Goal: Information Seeking & Learning: Learn about a topic

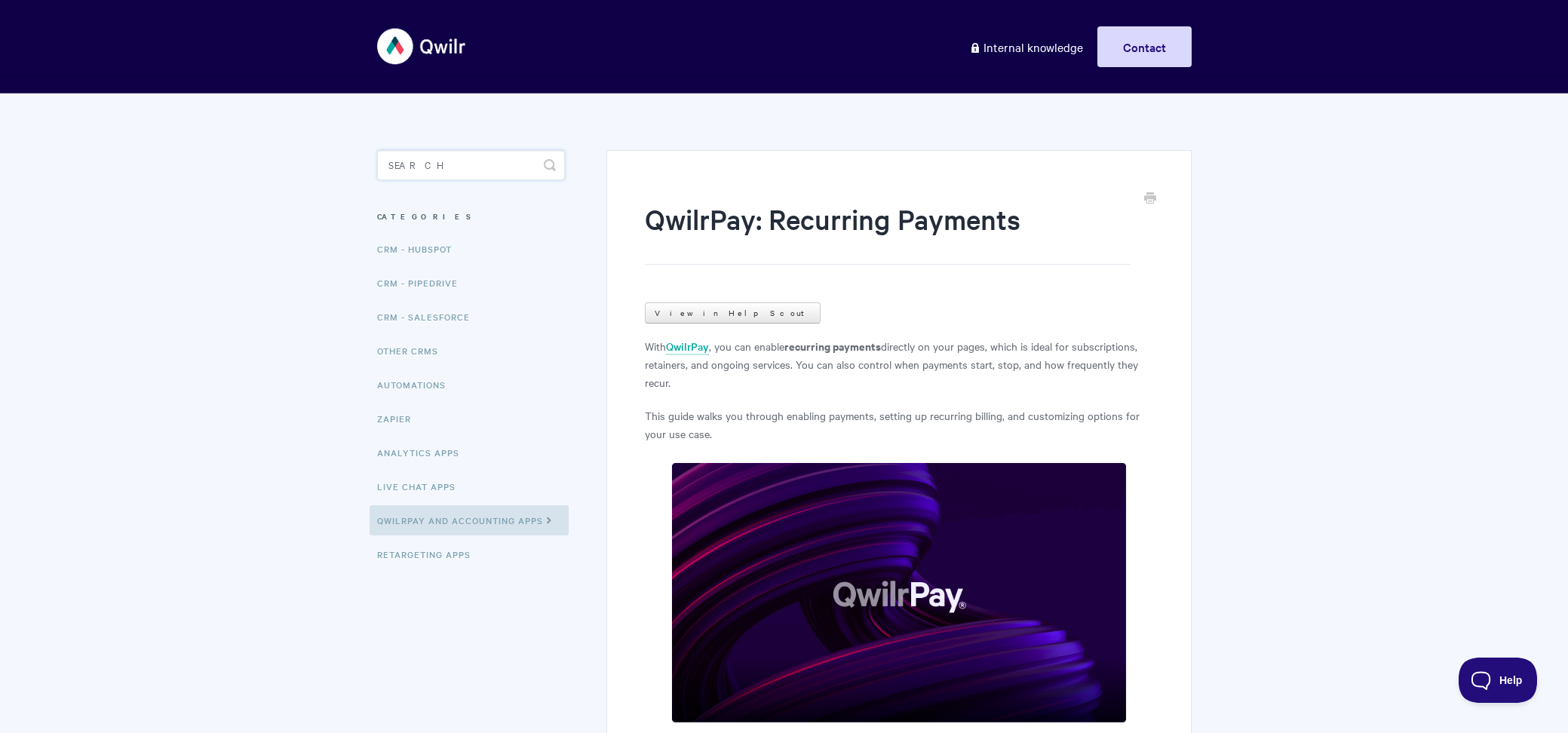
click at [466, 175] on input "Search" at bounding box center [471, 165] width 188 height 30
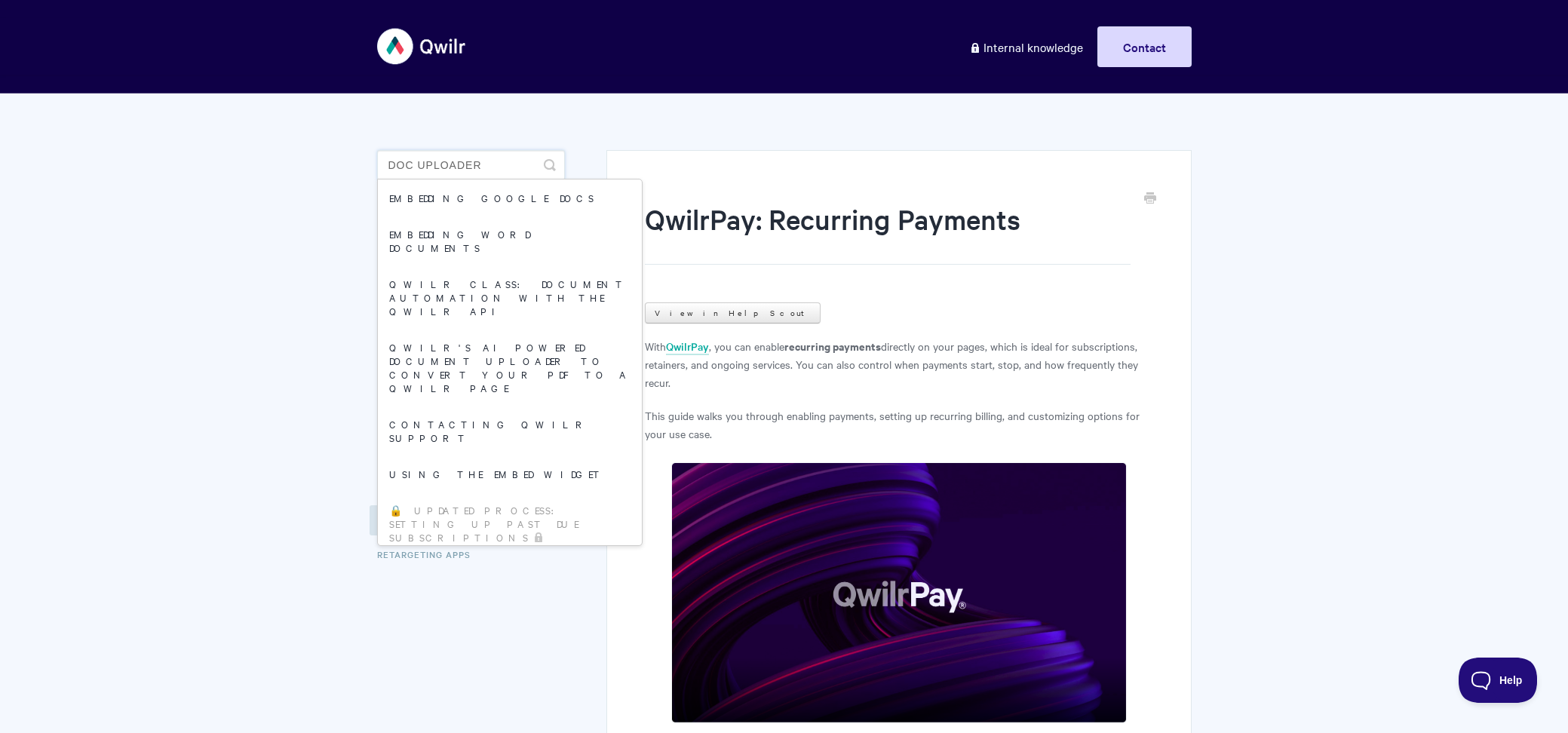
type input "doc uploader"
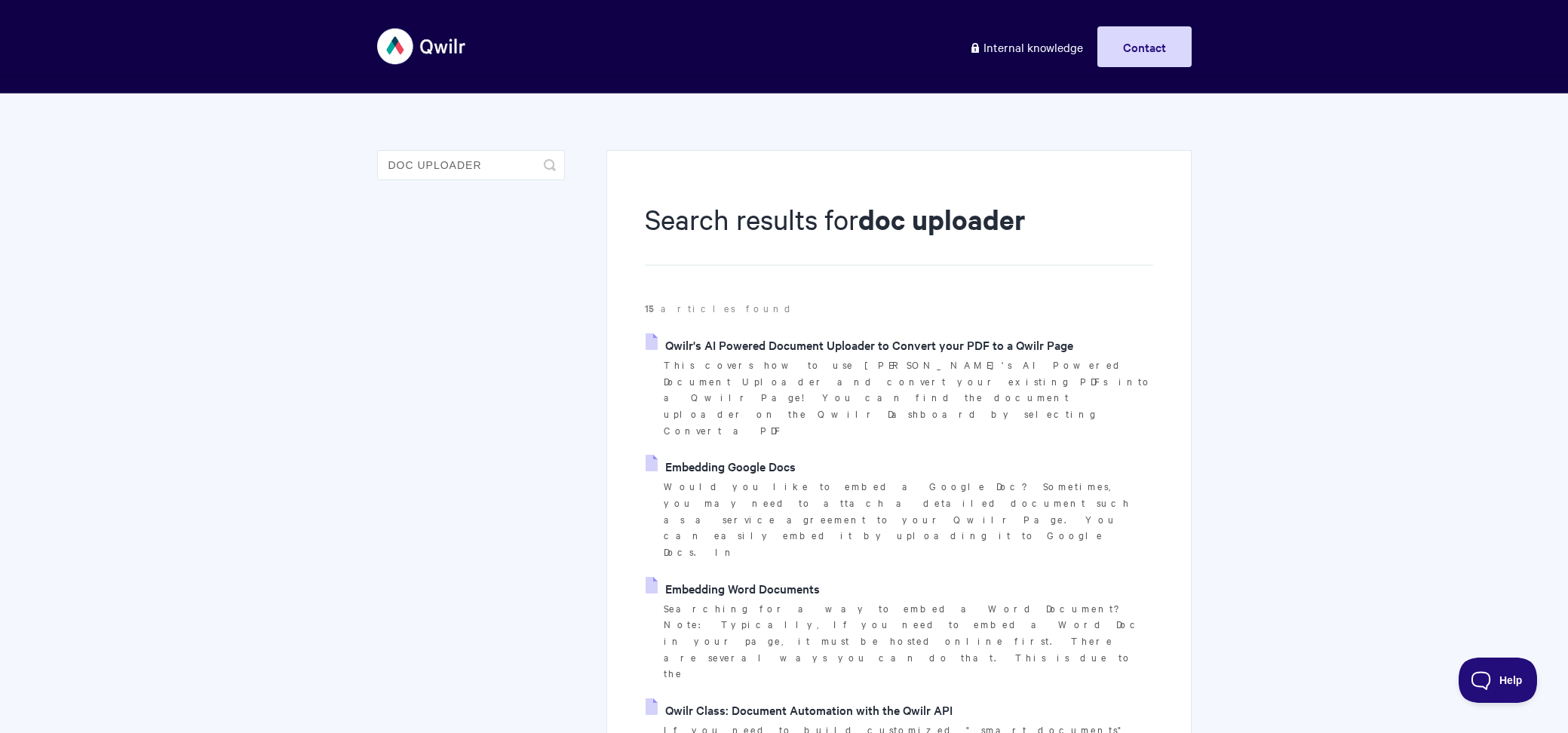
click at [777, 339] on link "Qwilr's AI Powered Document Uploader to Convert your PDF to a Qwilr Page" at bounding box center [859, 344] width 427 height 22
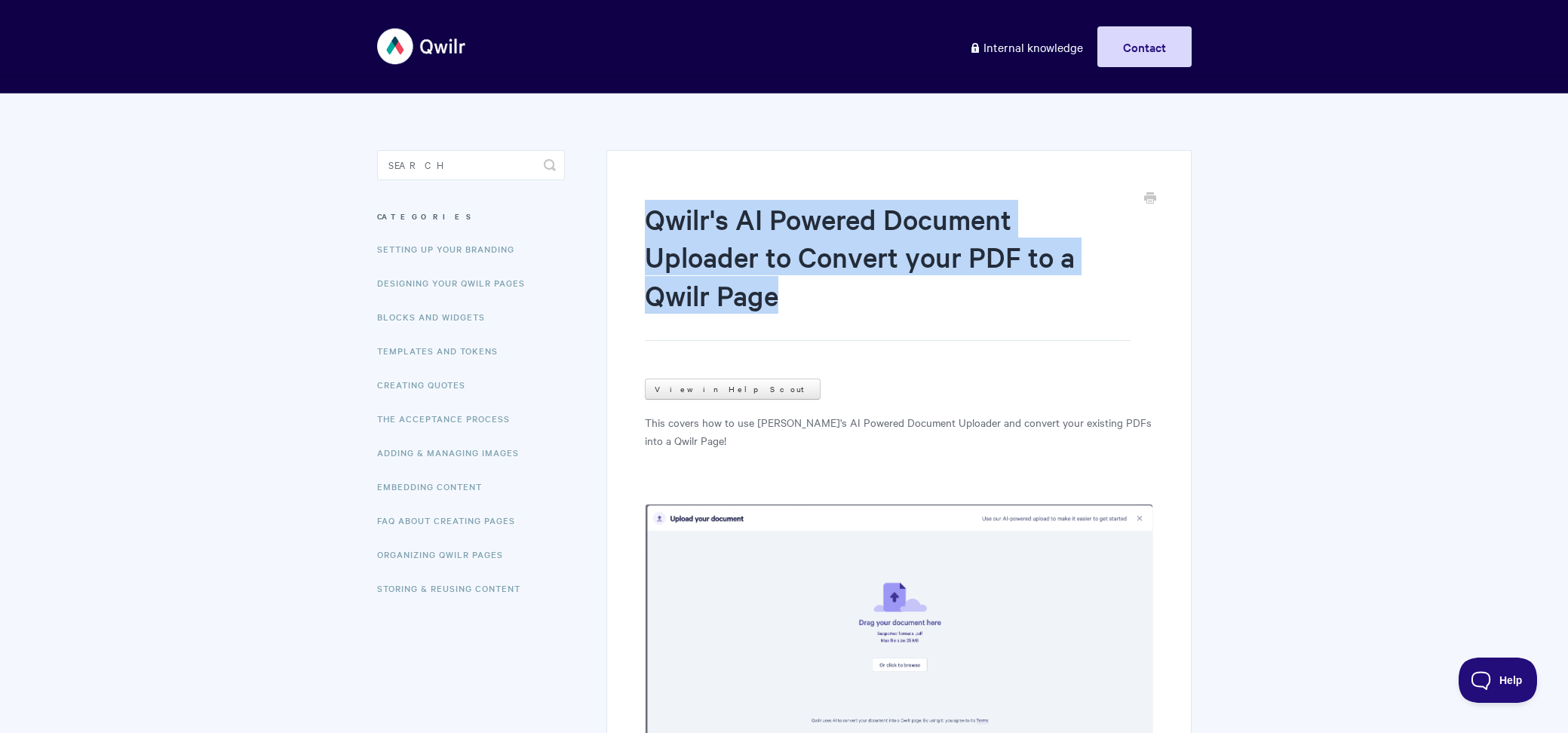
drag, startPoint x: 638, startPoint y: 222, endPoint x: 908, endPoint y: 295, distance: 279.7
copy h1 "Qwilr's AI Powered Document Uploader to Convert your PDF to a Qwilr Page"
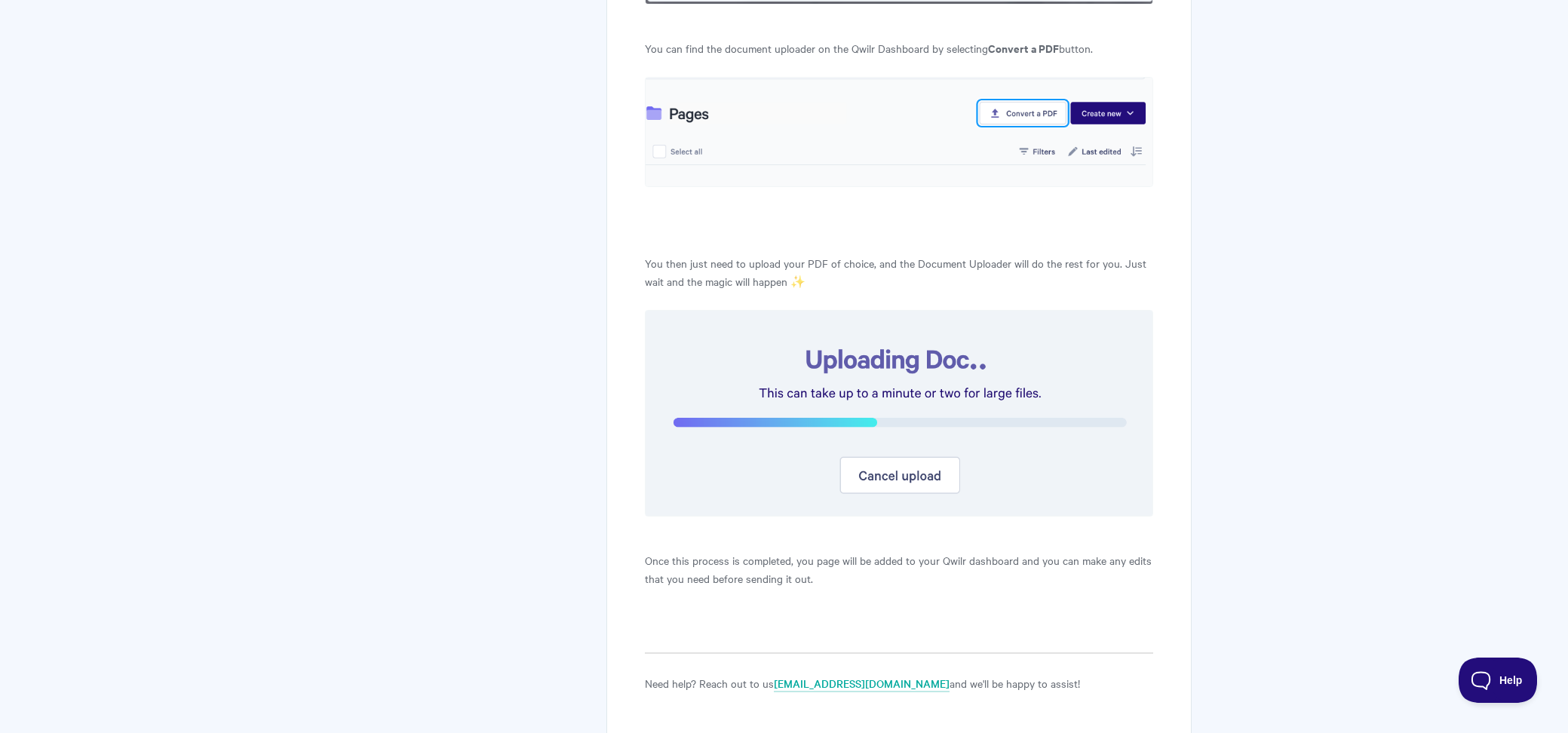
scroll to position [872, 0]
